Goal: Information Seeking & Learning: Learn about a topic

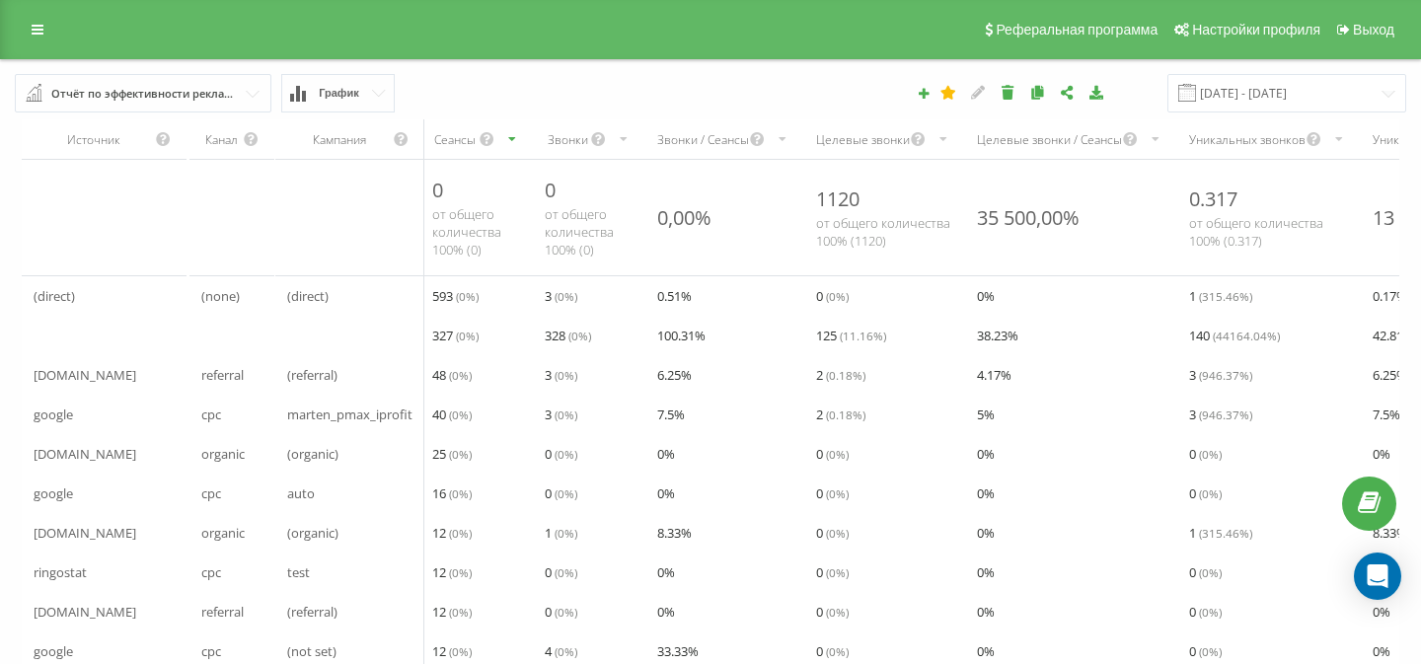
click at [15, 35] on div "Реферальная программа Настройки профиля Выход" at bounding box center [710, 29] width 1421 height 59
click at [31, 31] on link at bounding box center [38, 30] width 36 height 28
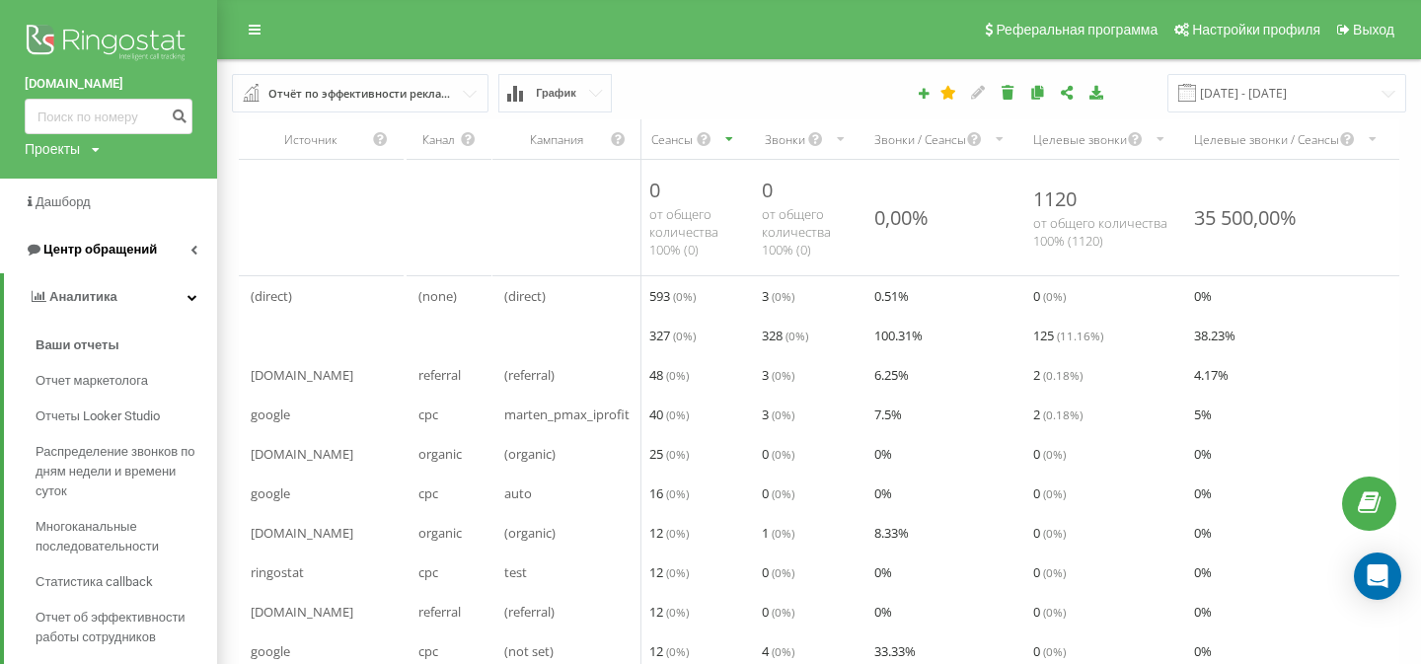
click at [158, 245] on link "Центр обращений" at bounding box center [108, 249] width 217 height 47
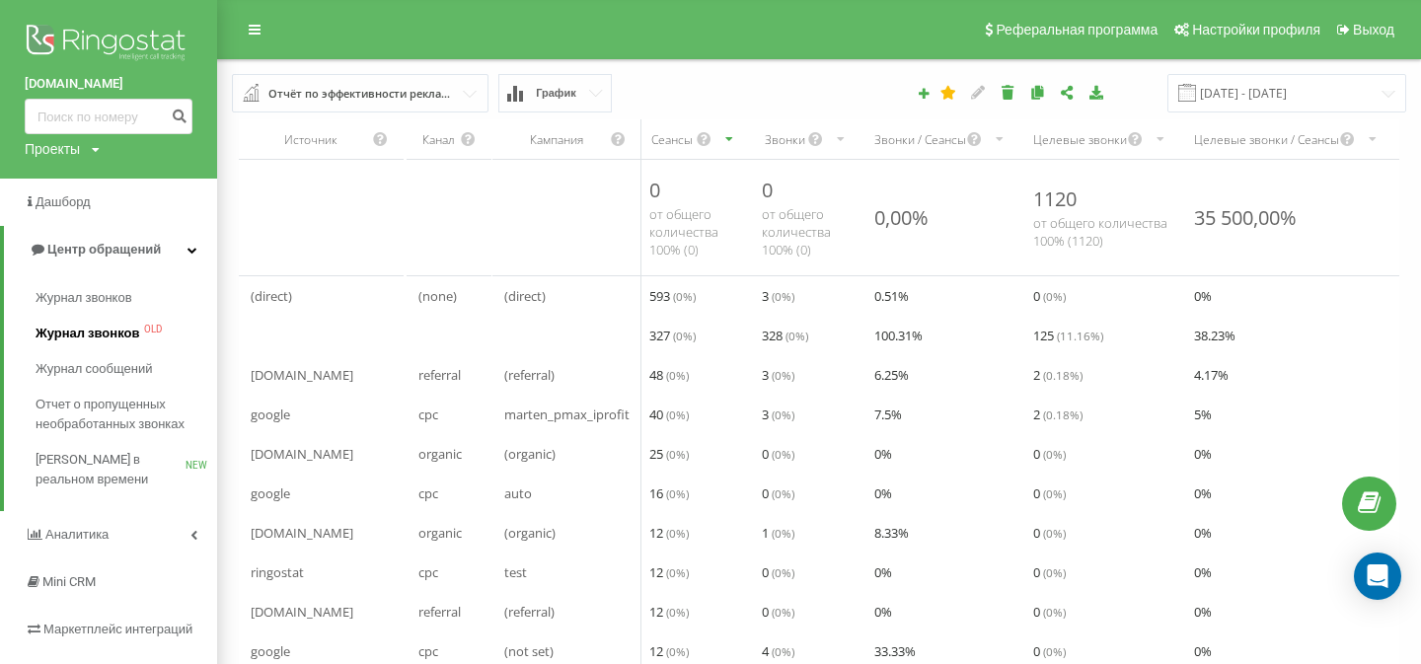
click at [134, 329] on span "Журнал звонков" at bounding box center [88, 334] width 104 height 20
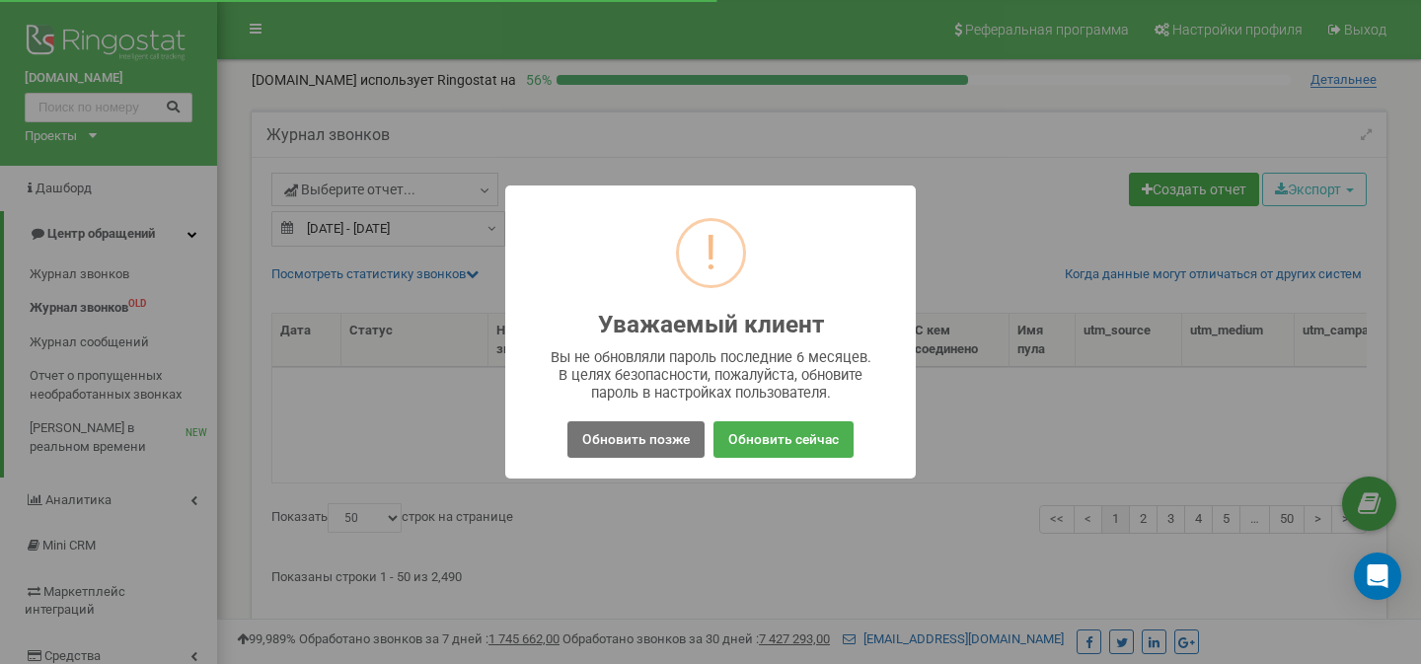
select select "50"
click at [593, 451] on button "Обновить позже" at bounding box center [636, 439] width 137 height 37
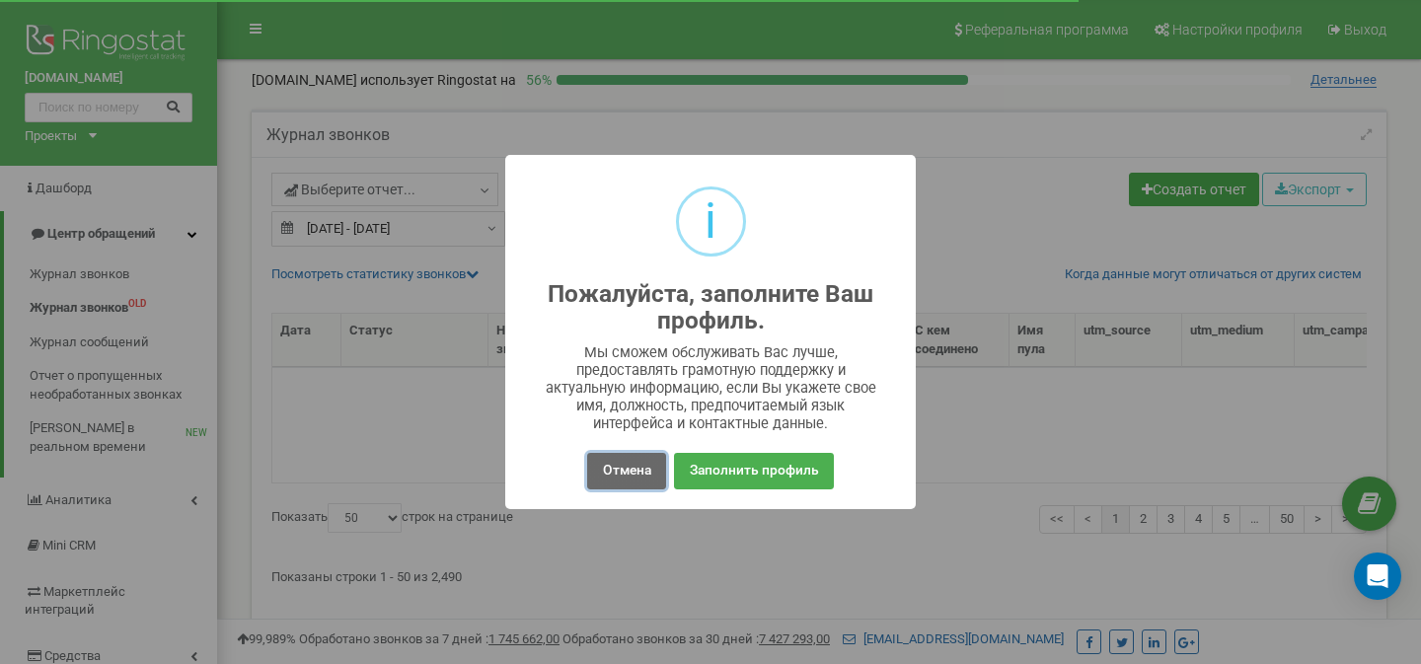
click at [607, 472] on button "Отмена" at bounding box center [626, 471] width 78 height 37
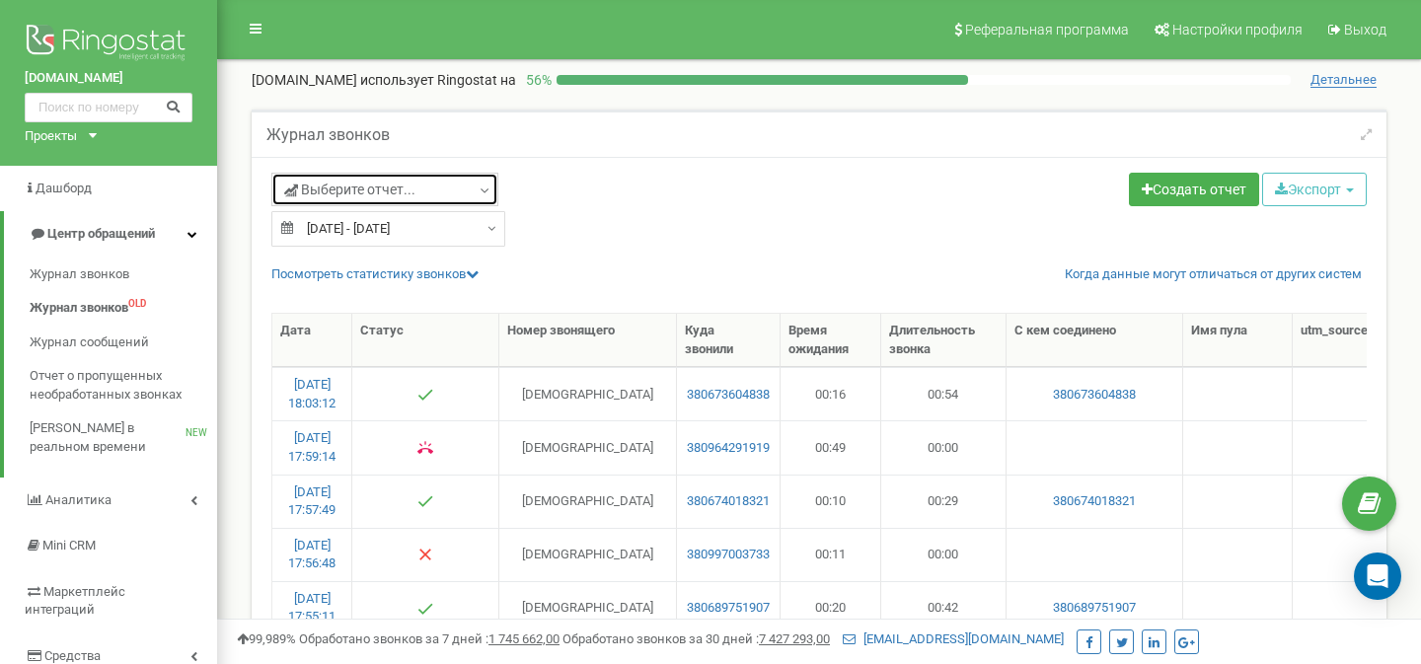
click at [437, 198] on link "Выберите отчет..." at bounding box center [384, 190] width 227 height 34
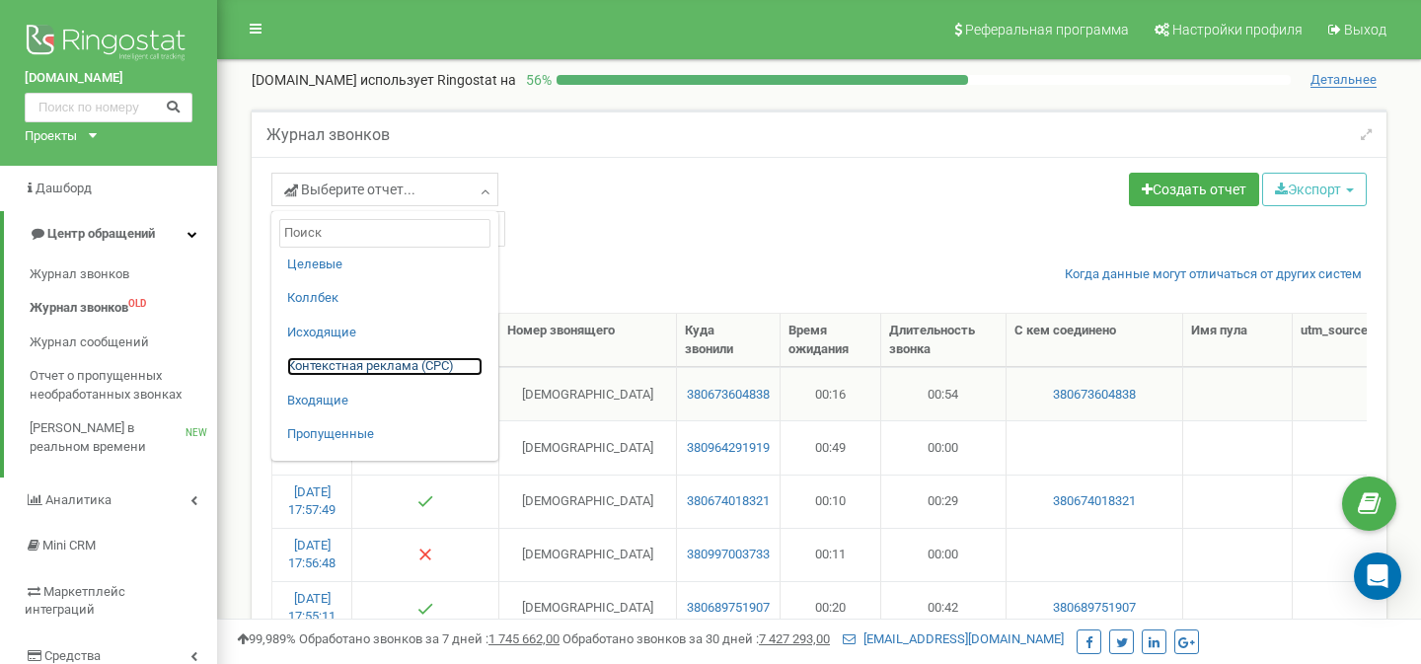
click at [402, 368] on link "Контекстная реклама (CPC)" at bounding box center [384, 366] width 195 height 19
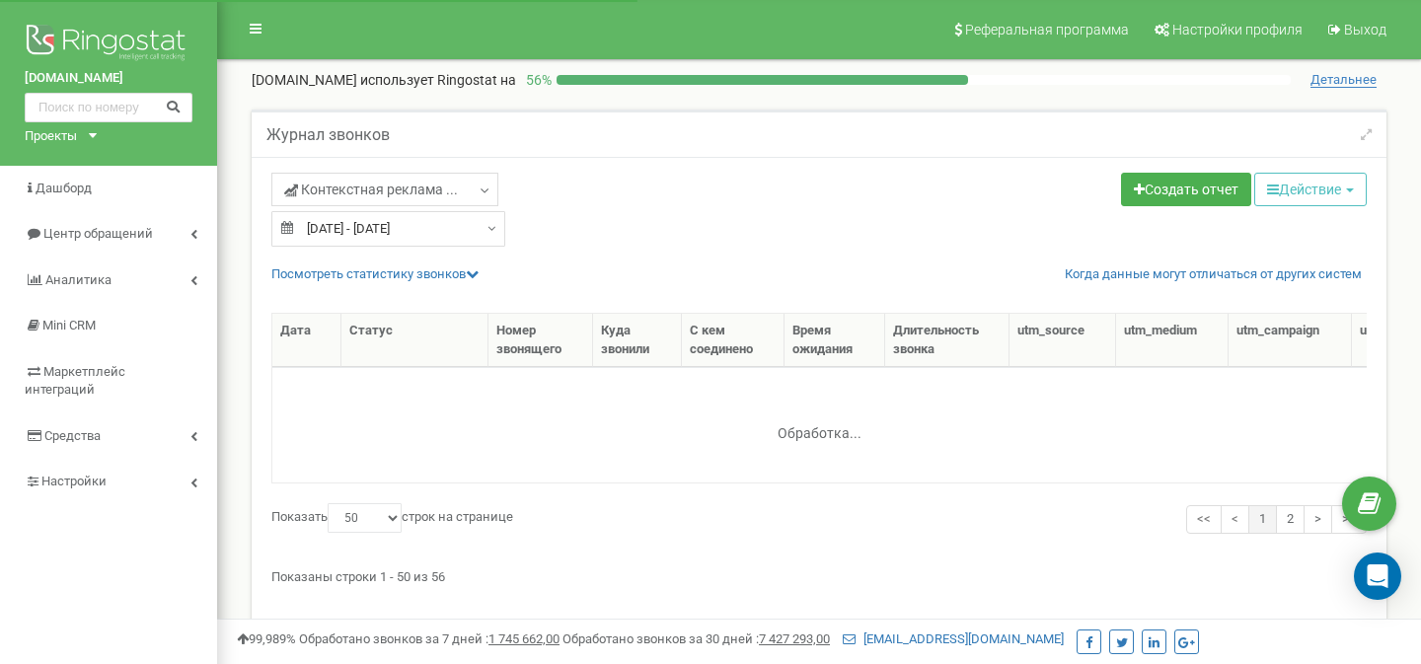
select select "50"
type input "24.08.2025"
type input "23.09.2025"
click at [388, 228] on input "[DATE] - [DATE]" at bounding box center [388, 229] width 234 height 36
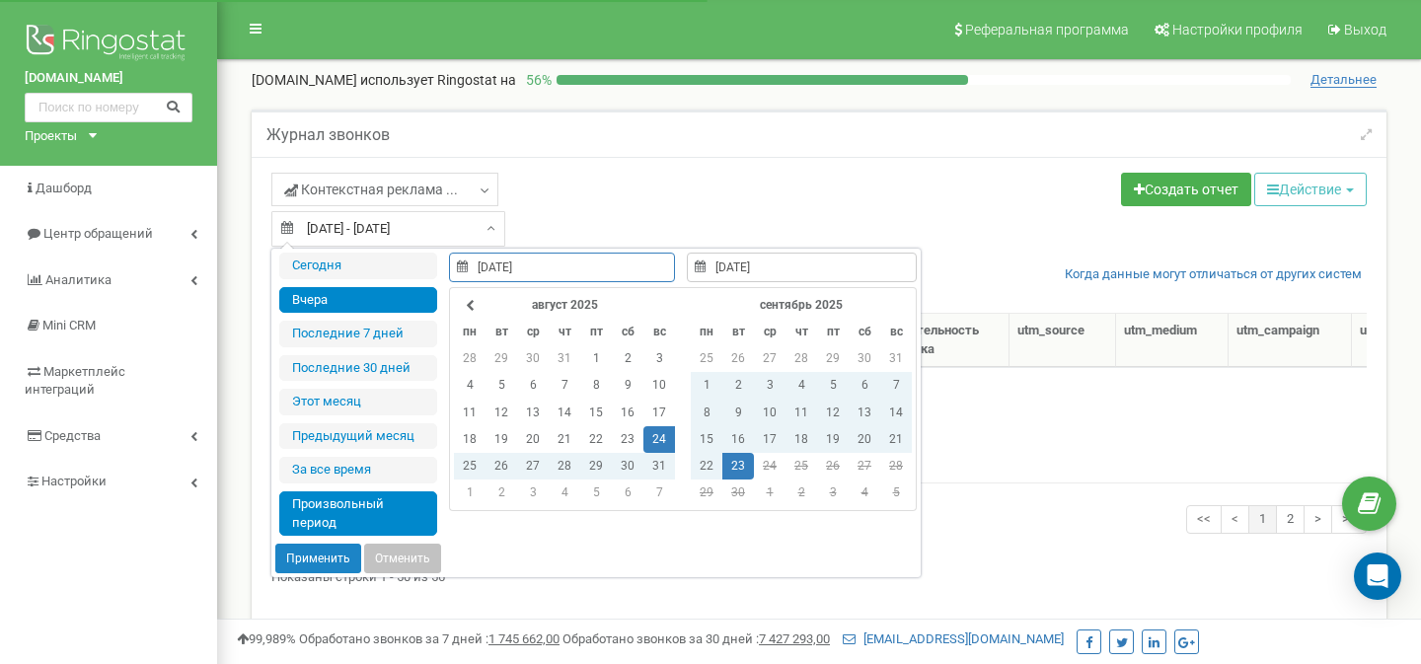
type input "22.09.2025"
type input "24.08.2025"
type input "23.09.2025"
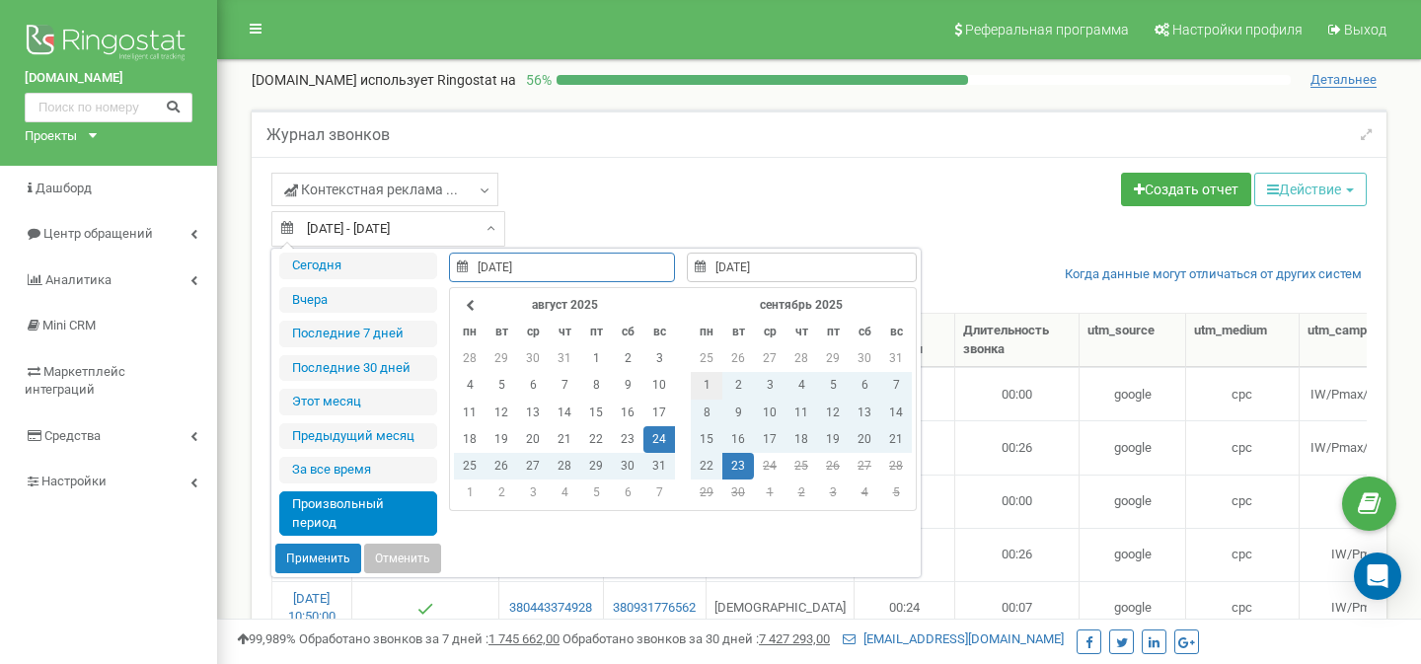
type input "01.09.2025"
click at [699, 380] on td "1" at bounding box center [707, 385] width 32 height 27
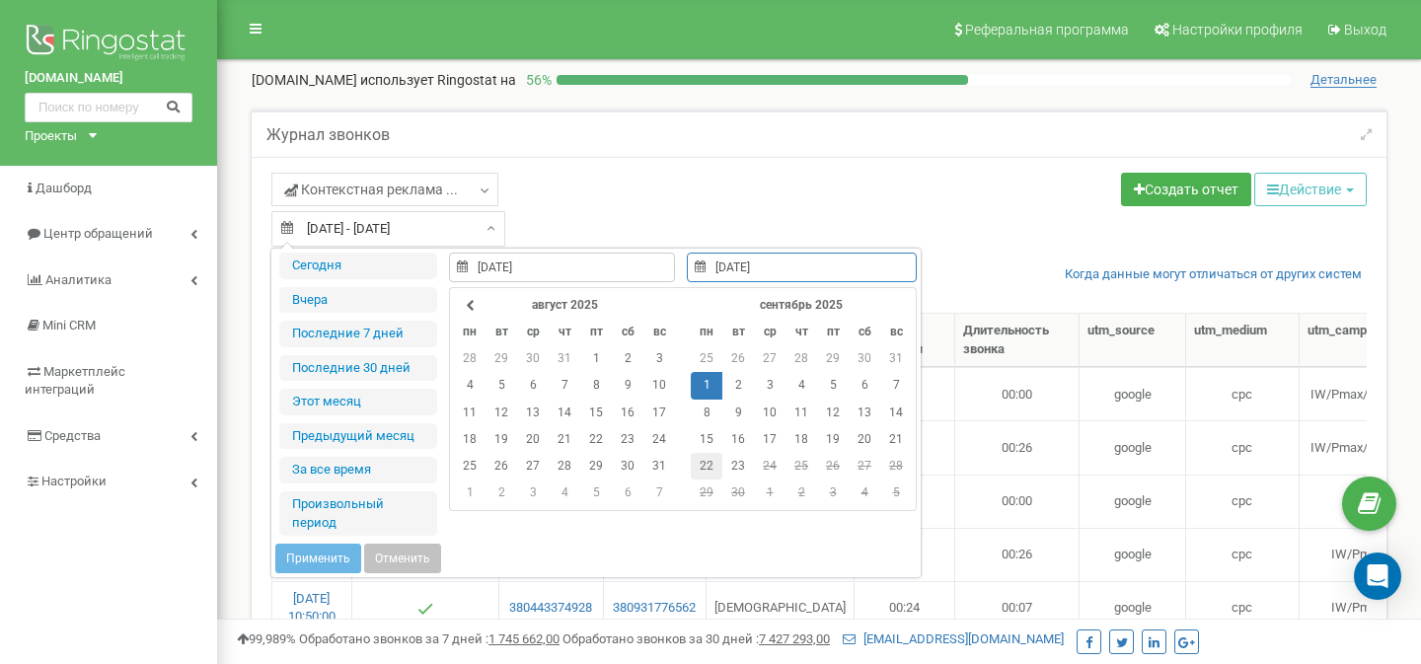
type input "22.09.2025"
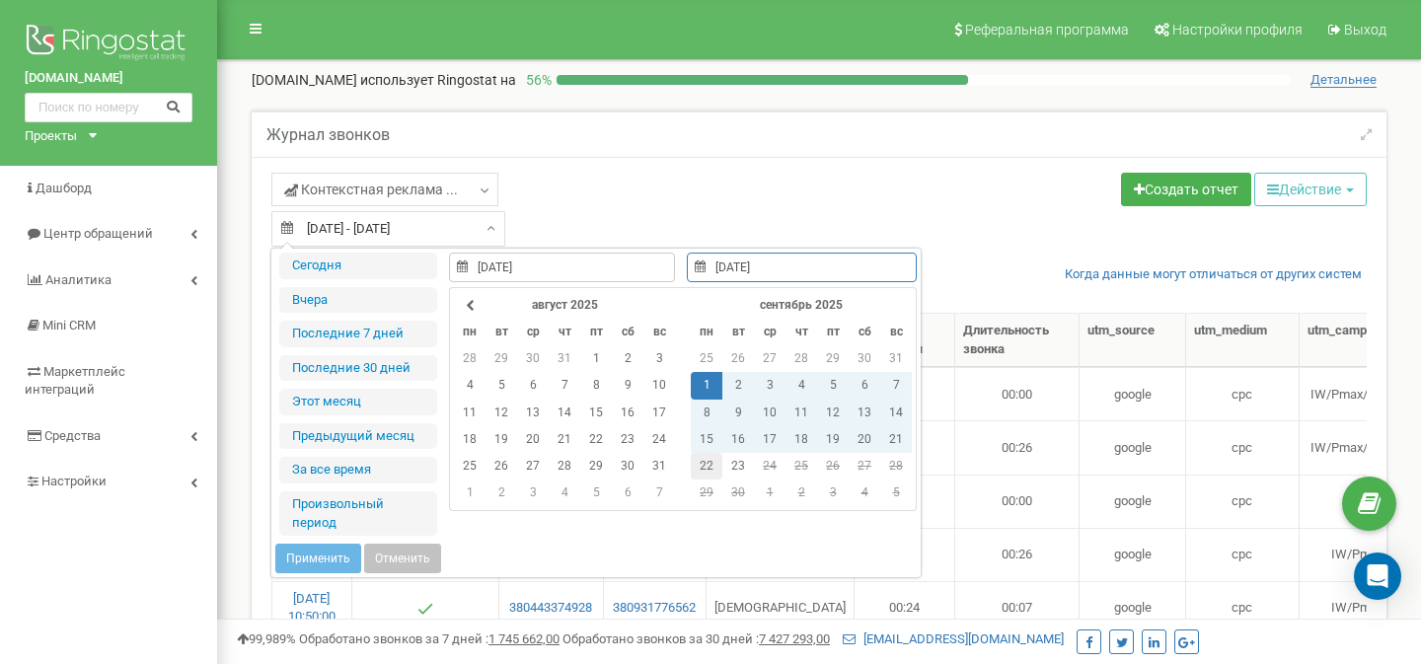
click at [712, 460] on td "22" at bounding box center [707, 466] width 32 height 27
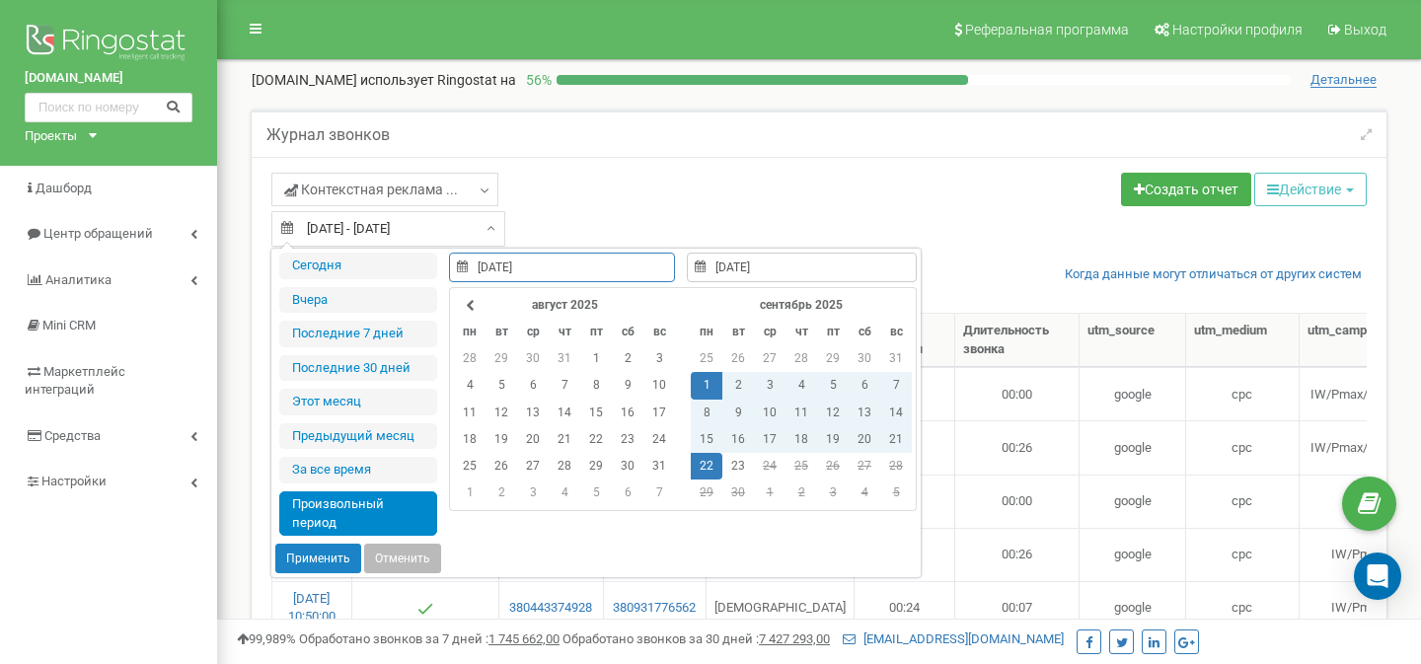
type input "01.09.2025"
click at [322, 555] on button "Применить" at bounding box center [318, 559] width 86 height 30
type input "[DATE] - [DATE]"
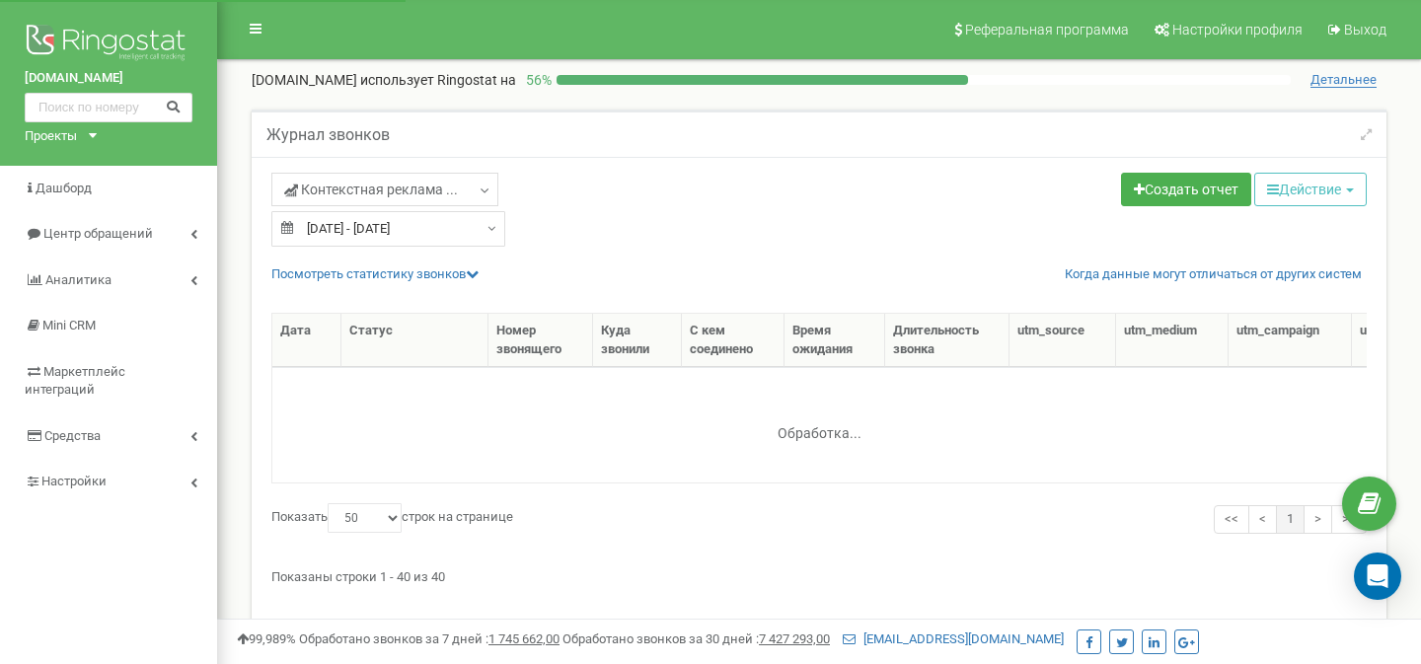
select select "50"
